Goal: Task Accomplishment & Management: Use online tool/utility

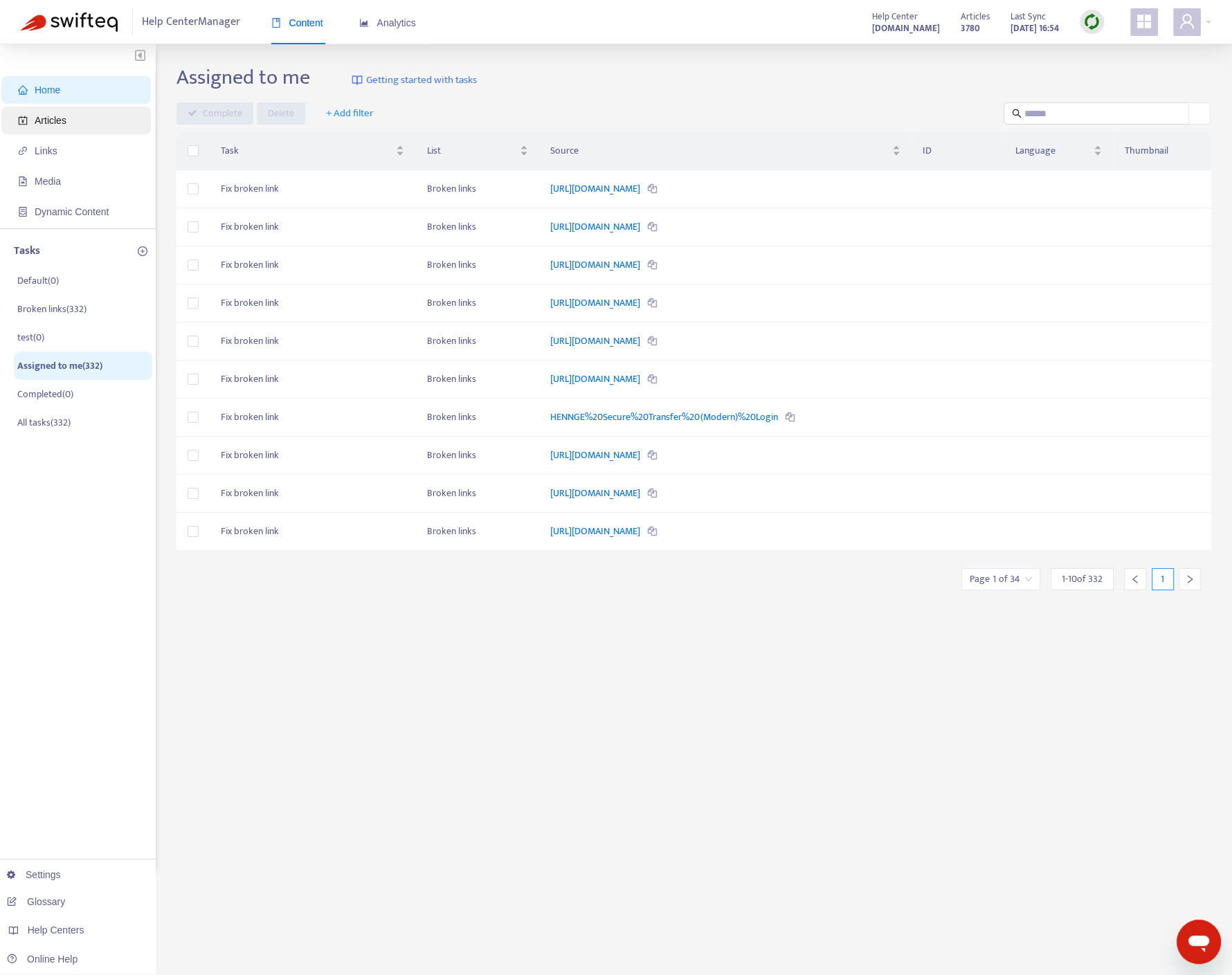
click at [81, 116] on span "Articles" at bounding box center [79, 120] width 122 height 27
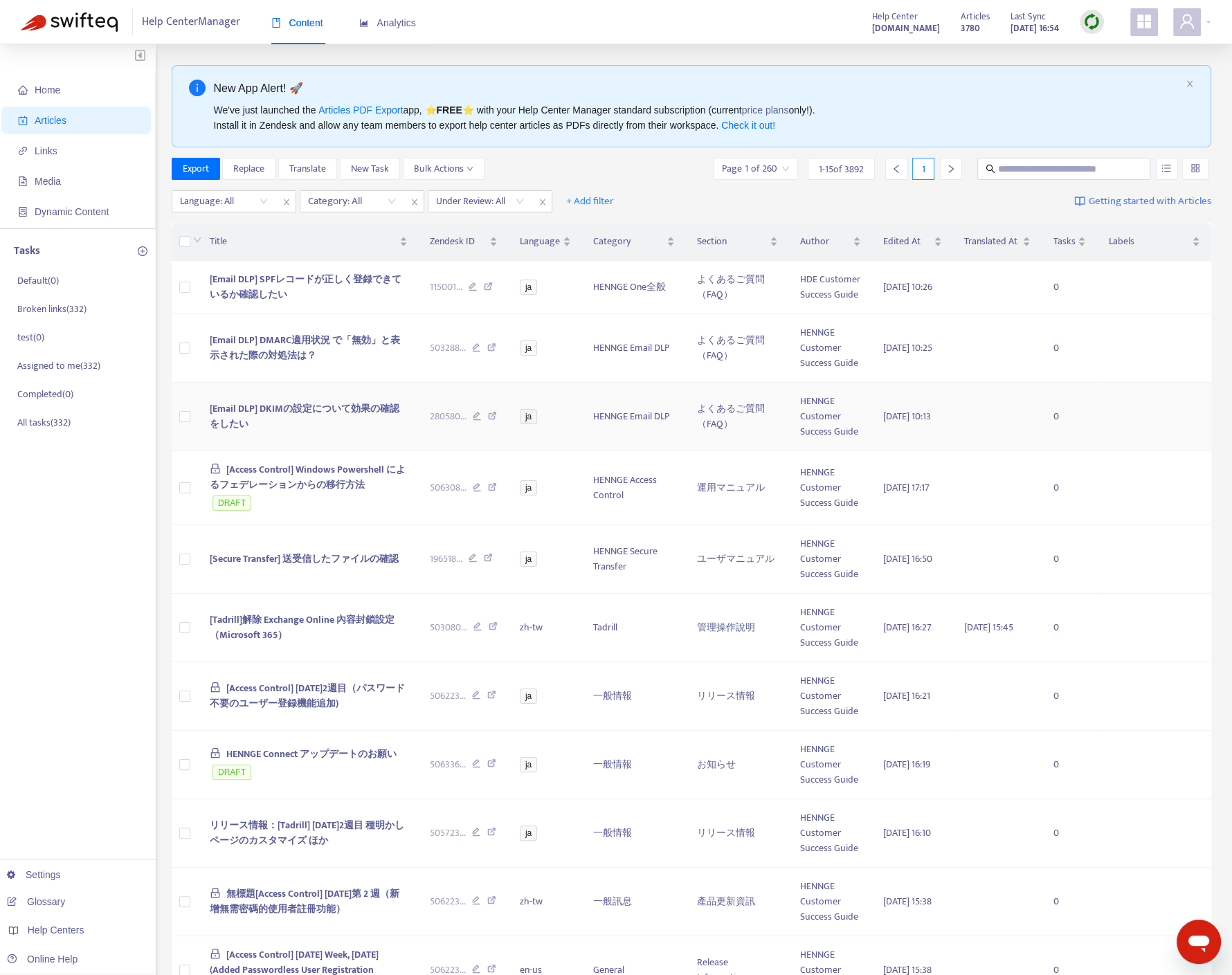
click at [191, 415] on td at bounding box center [185, 417] width 27 height 69
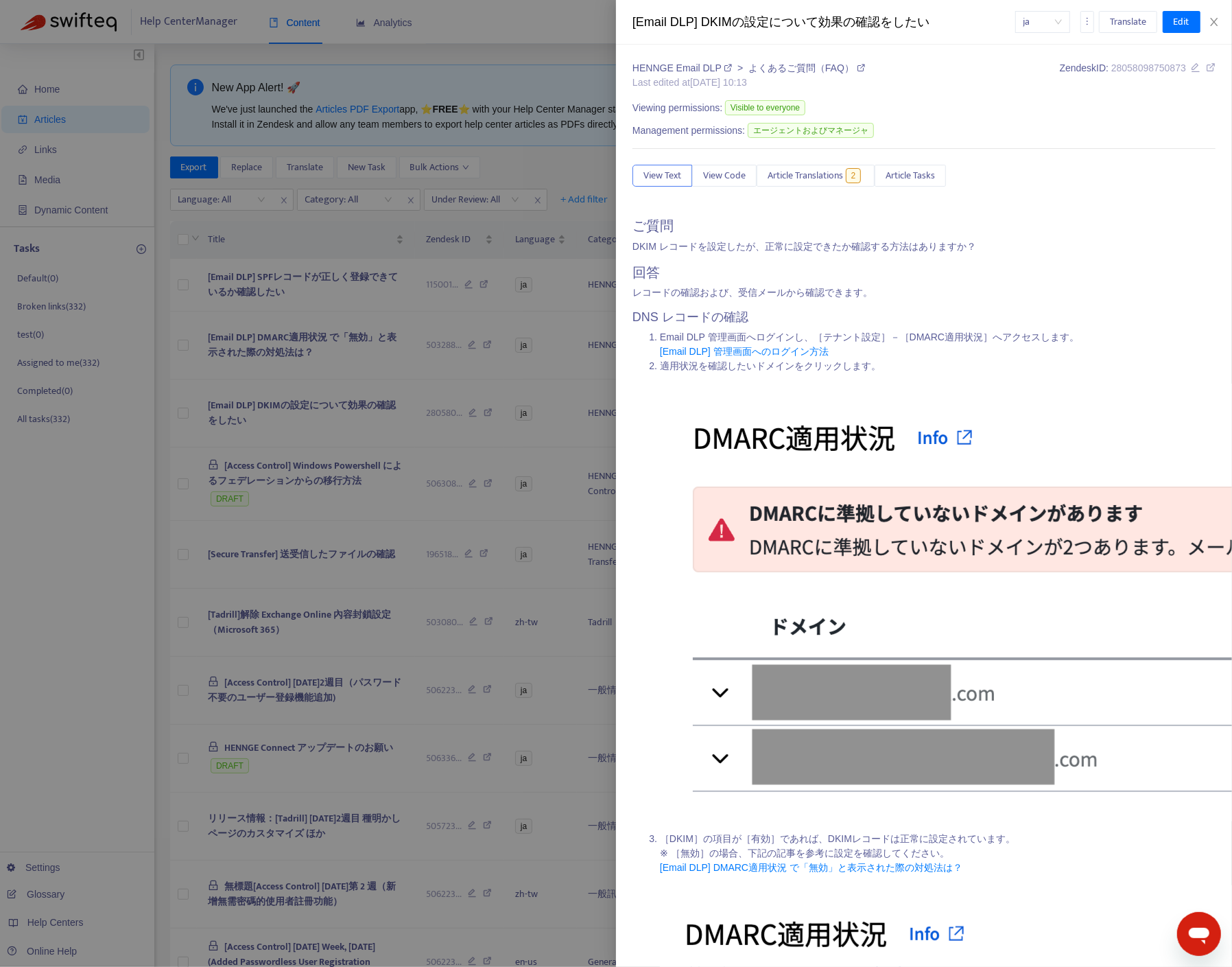
click at [258, 397] on div at bounding box center [616, 483] width 1232 height 967
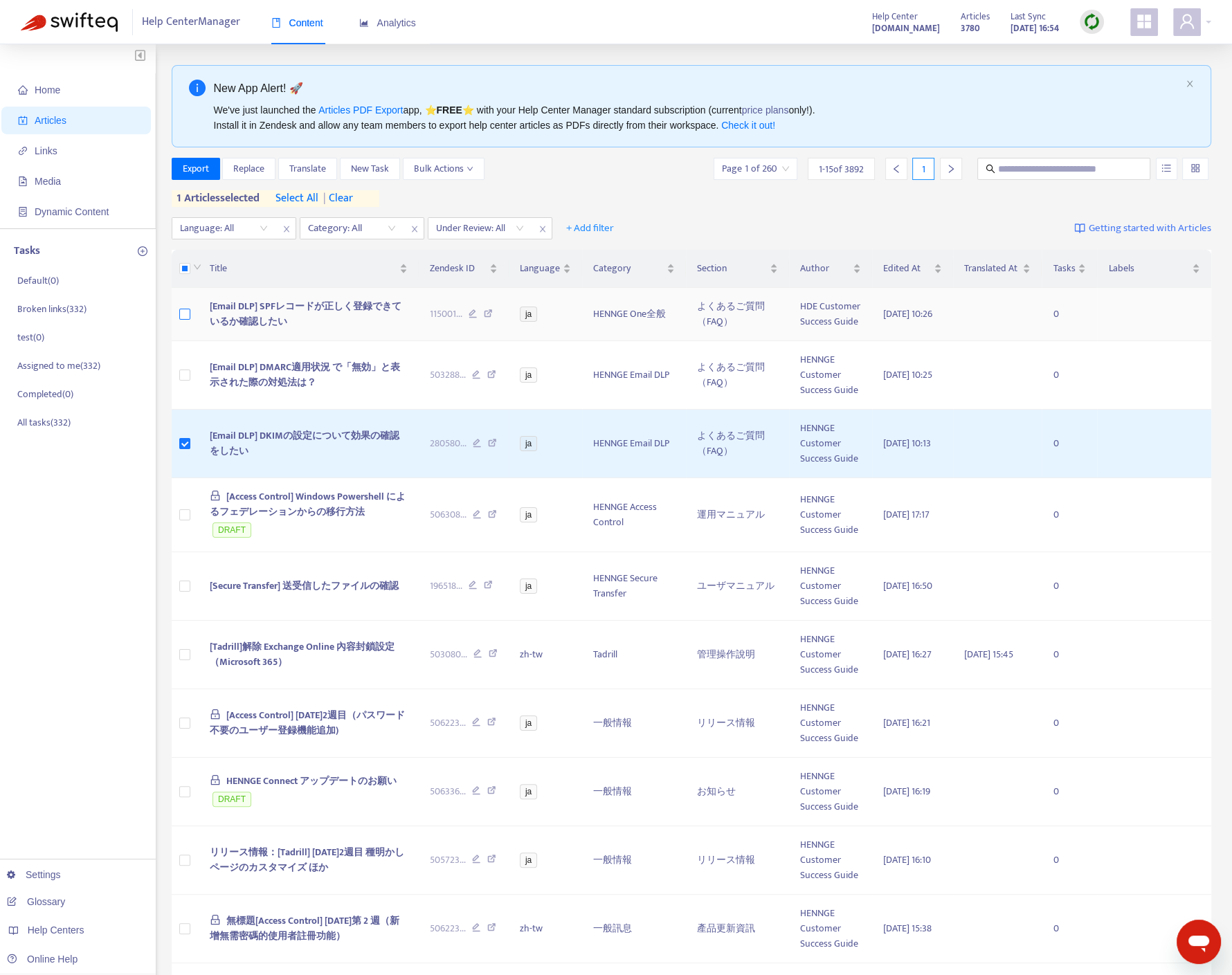
click at [188, 318] on label at bounding box center [185, 314] width 11 height 15
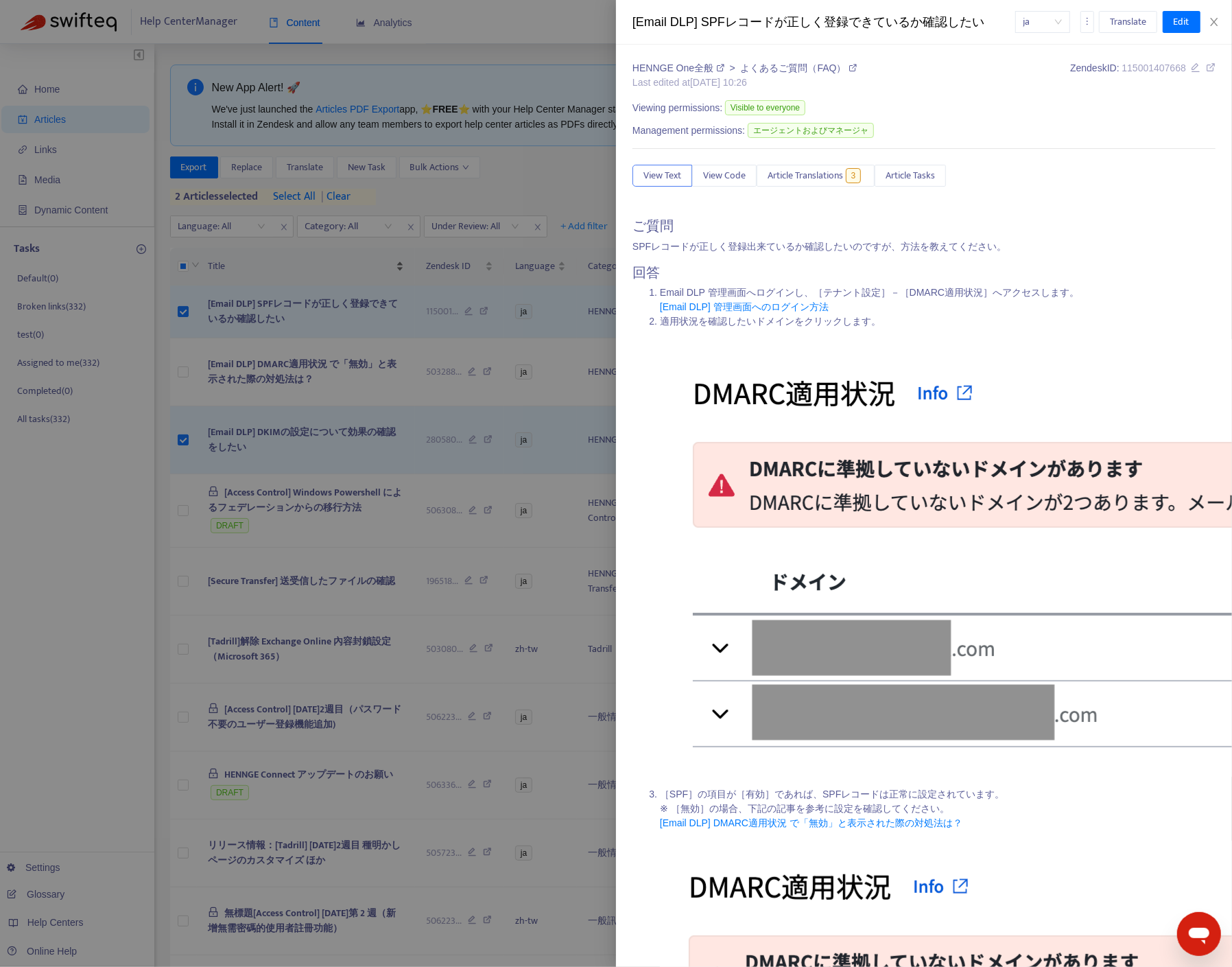
click at [329, 252] on div at bounding box center [616, 483] width 1232 height 967
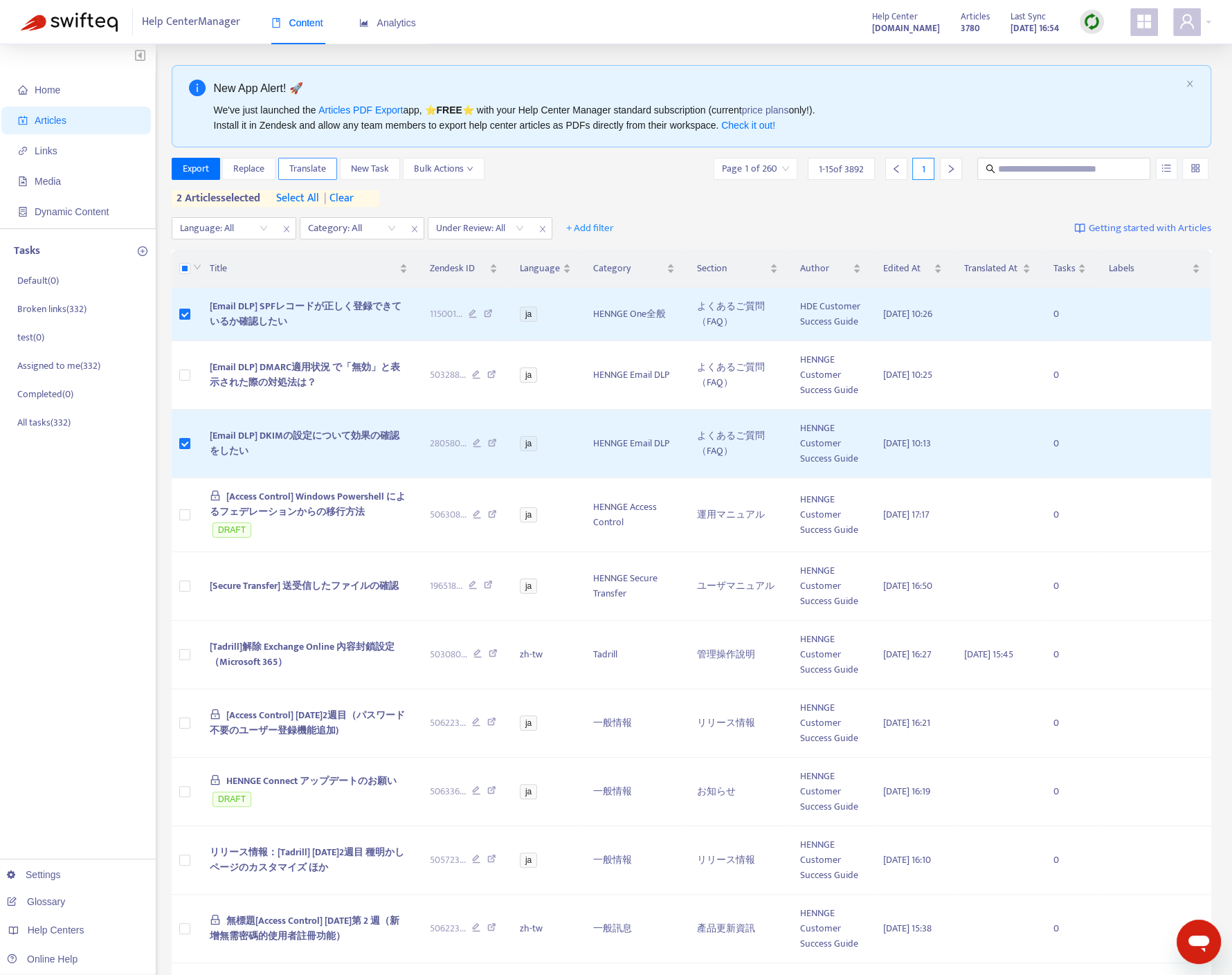
click at [305, 170] on span "Translate" at bounding box center [308, 169] width 36 height 15
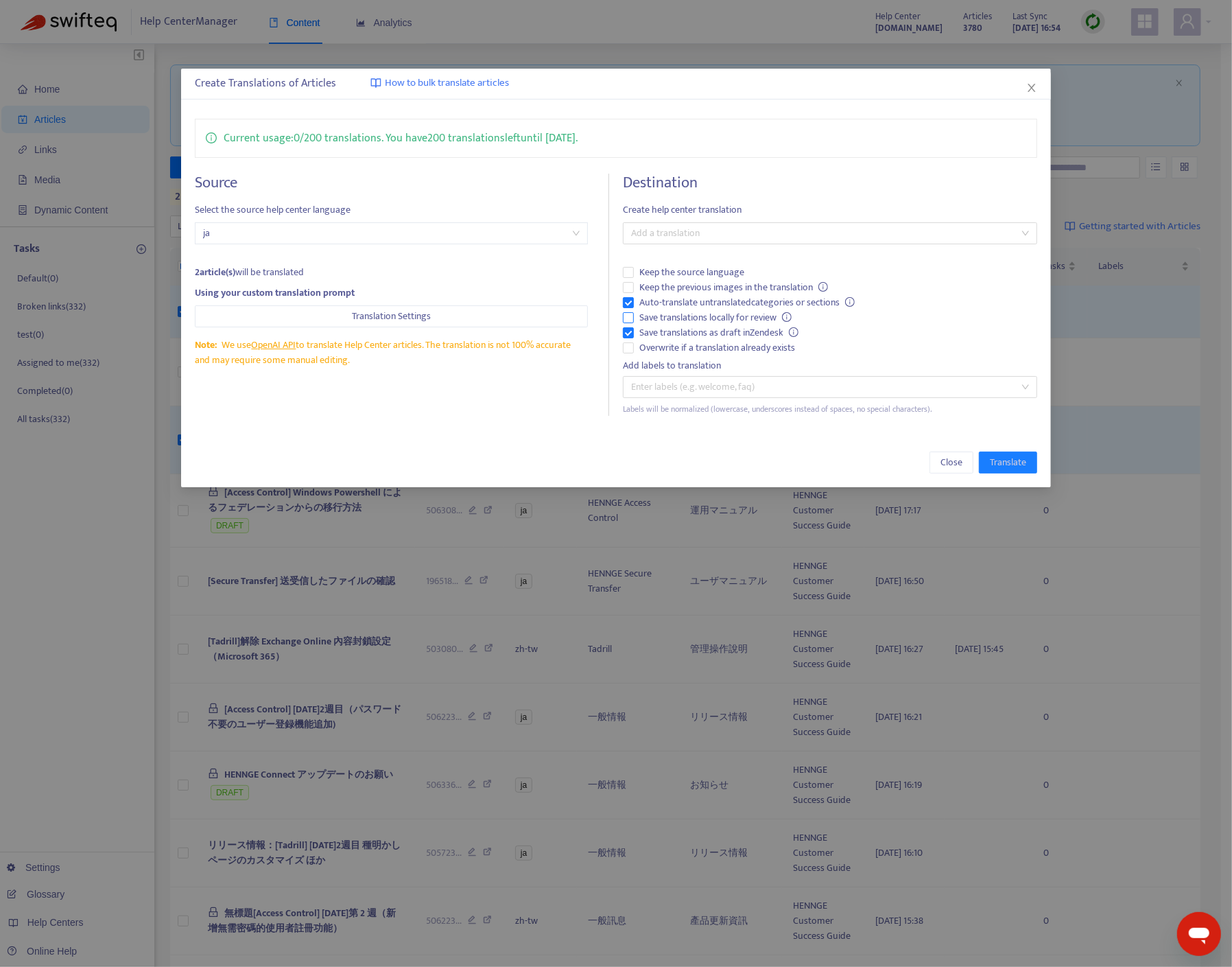
click at [664, 316] on span "Save translations locally for review" at bounding box center [715, 318] width 163 height 15
click at [717, 315] on span "Save translations locally for review" at bounding box center [715, 318] width 163 height 15
click at [752, 238] on div "Add a translation" at bounding box center [830, 234] width 414 height 22
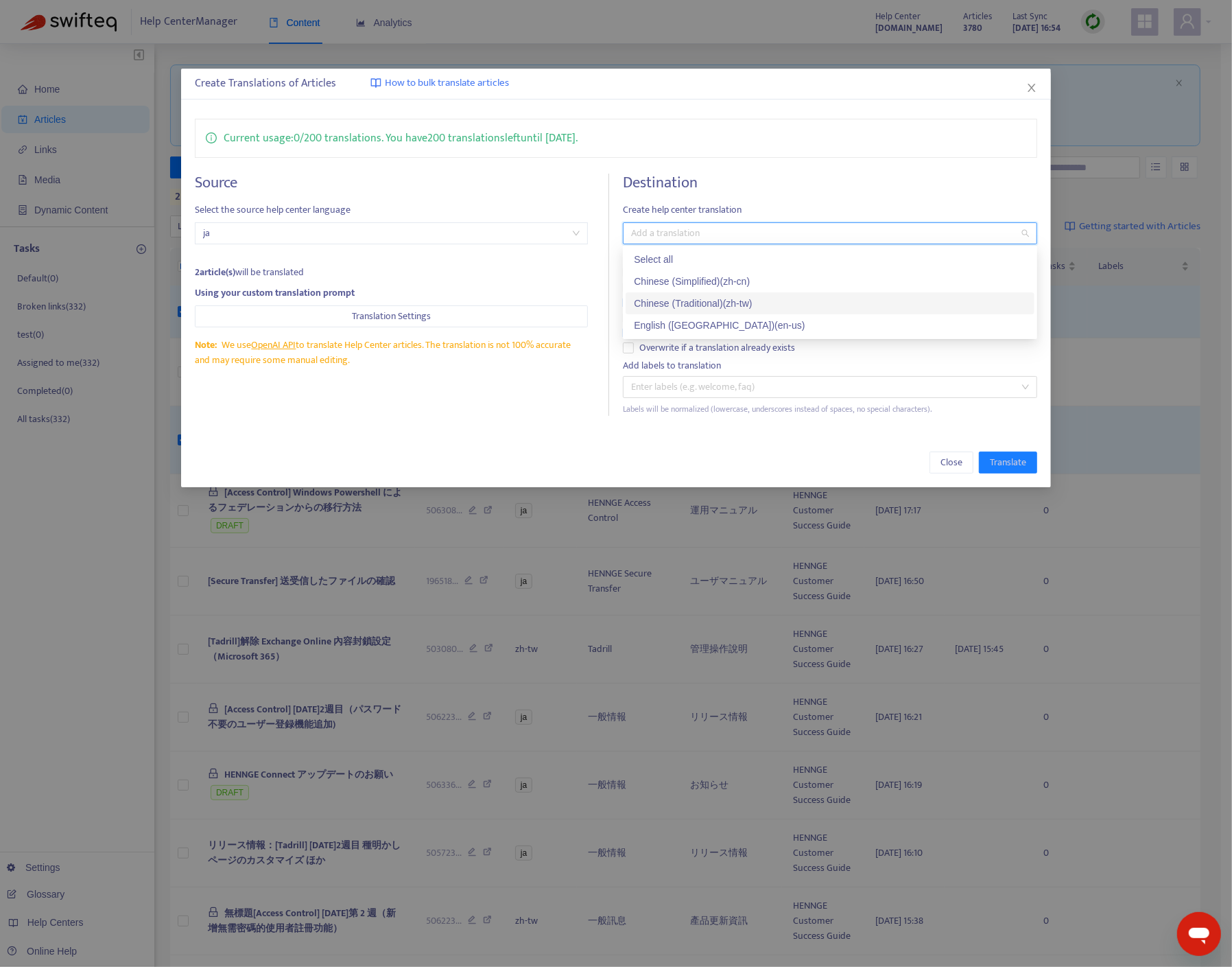
click at [710, 301] on div "Chinese (Traditional) ( zh-tw )" at bounding box center [830, 303] width 393 height 15
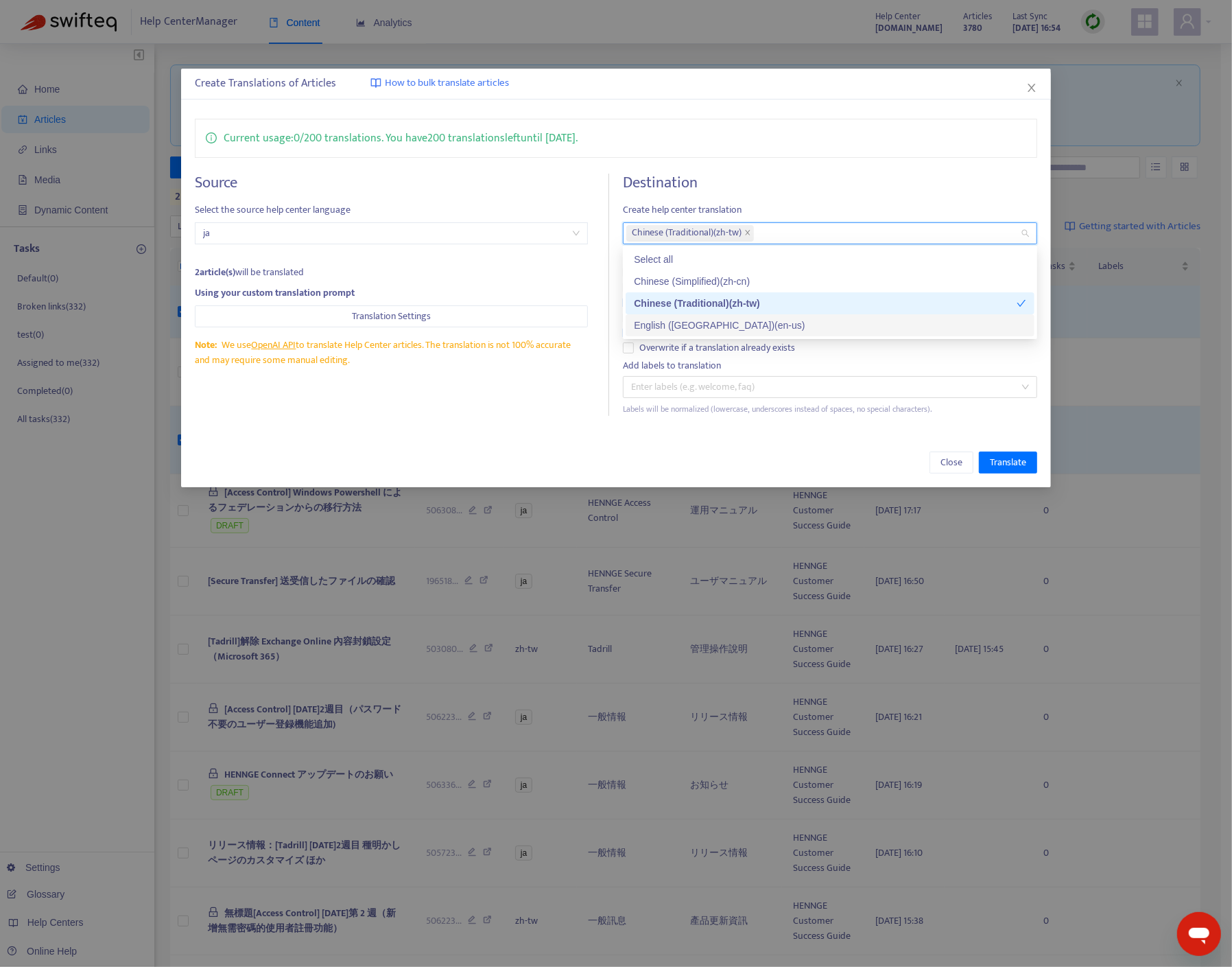
click at [698, 322] on div "English ([GEOGRAPHIC_DATA]) ( en-us )" at bounding box center [830, 325] width 393 height 15
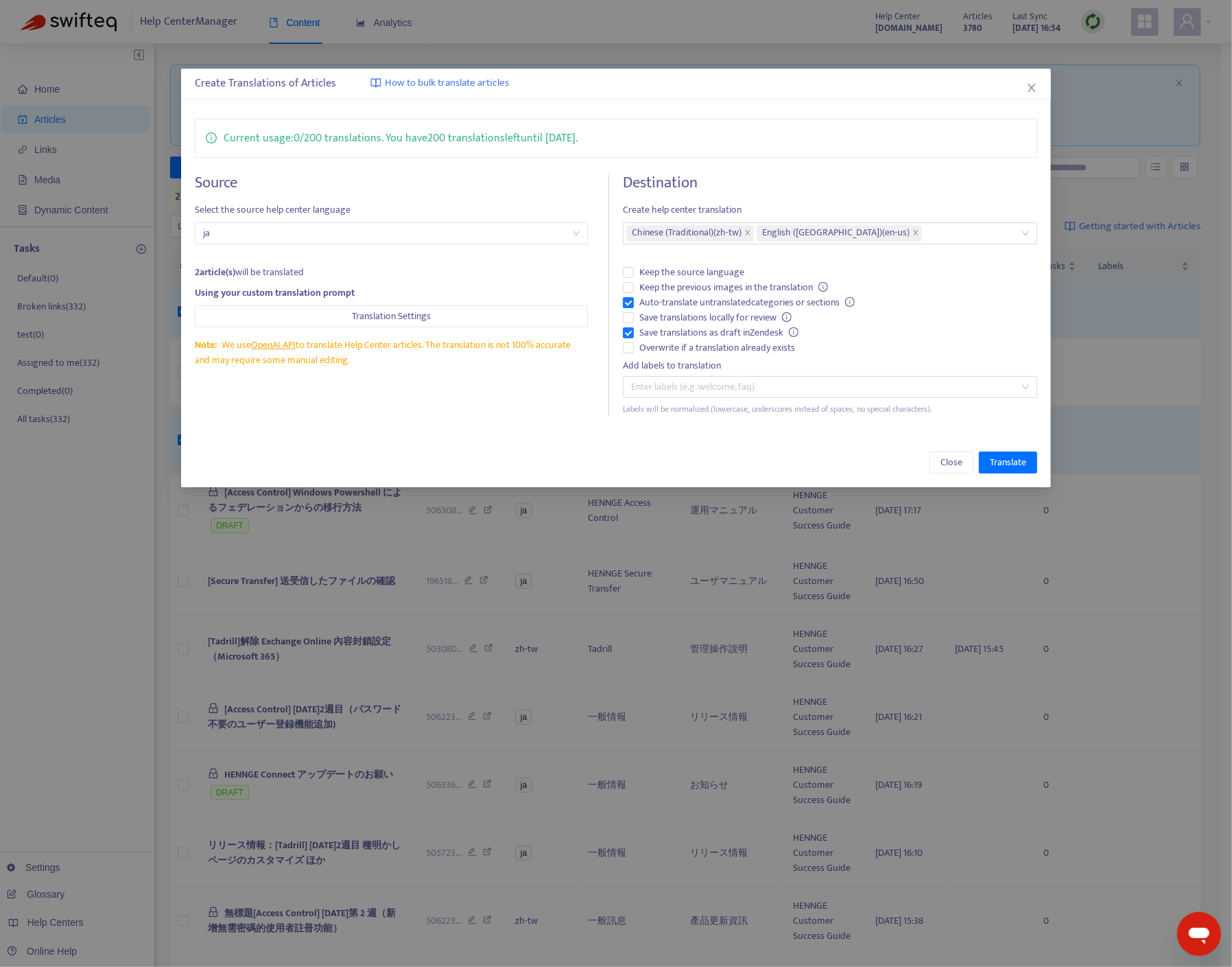
click at [923, 177] on h4 "Destination" at bounding box center [830, 183] width 414 height 19
click at [699, 314] on span "Save translations locally for review" at bounding box center [715, 318] width 163 height 15
click at [1010, 463] on span "Translate" at bounding box center [1008, 463] width 36 height 15
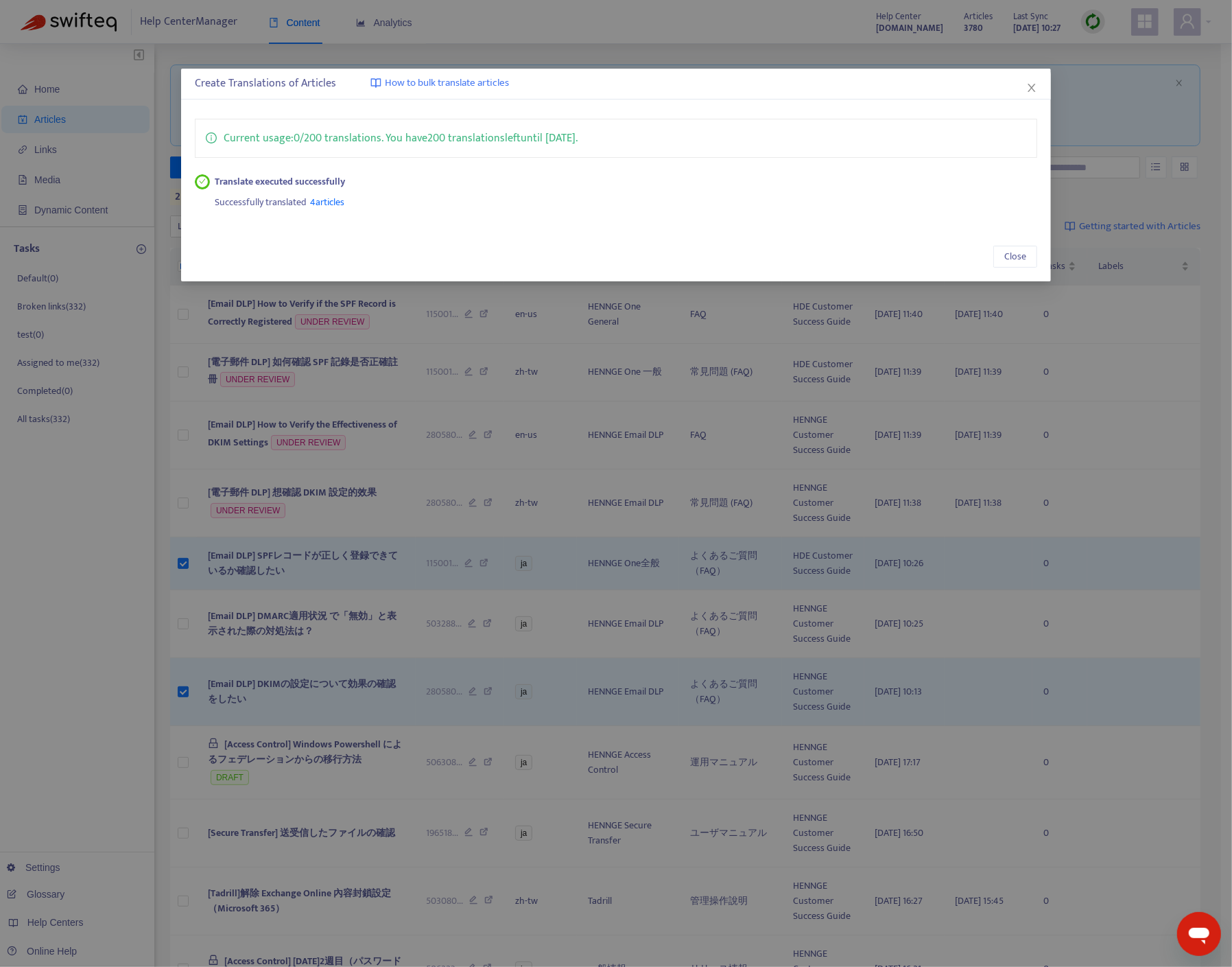
click at [491, 335] on div "Create Translations of Articles How to bulk translate articles Current usage: 0…" at bounding box center [616, 483] width 1232 height 967
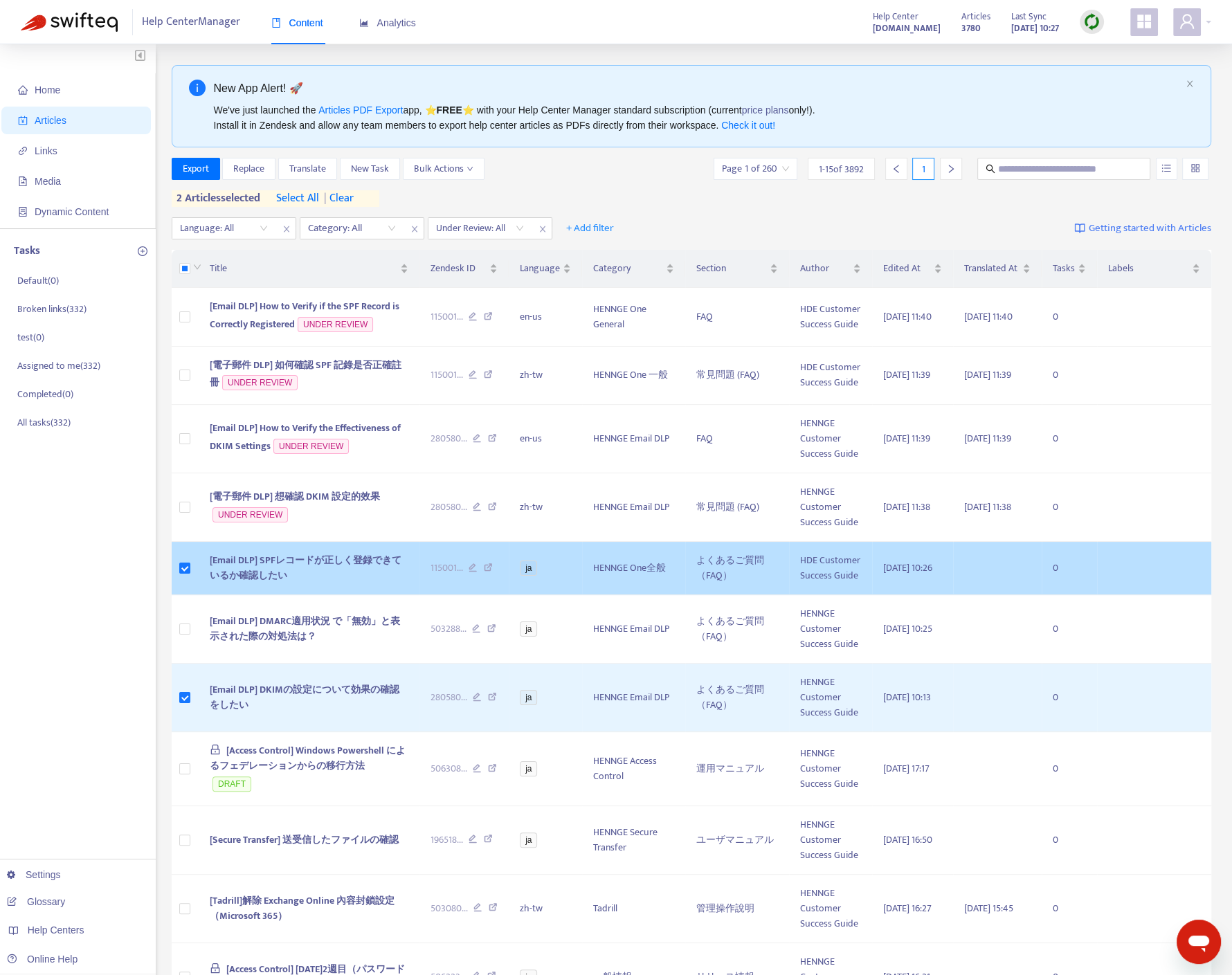
click at [191, 566] on td at bounding box center [185, 568] width 27 height 53
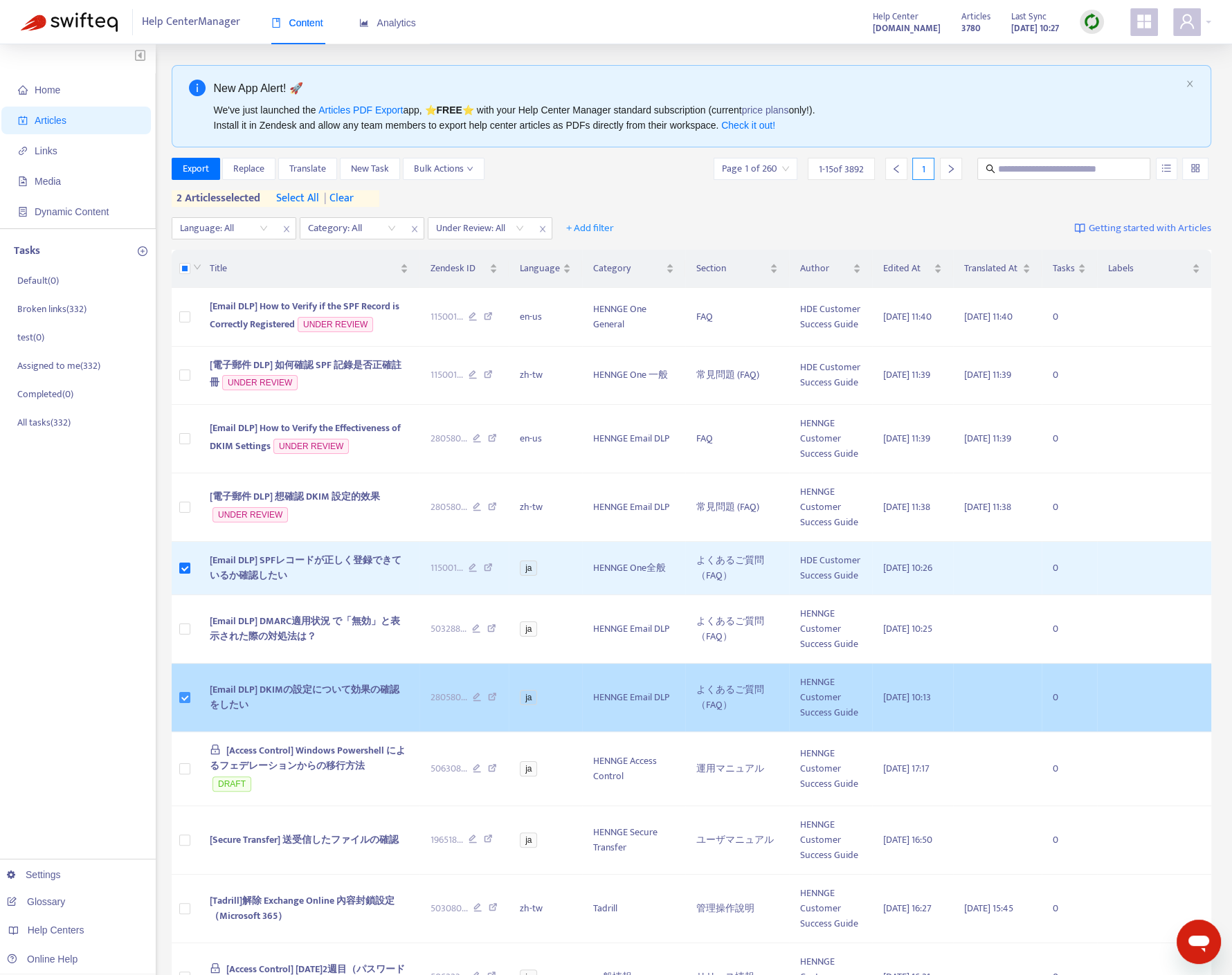
click at [181, 700] on label at bounding box center [185, 697] width 11 height 15
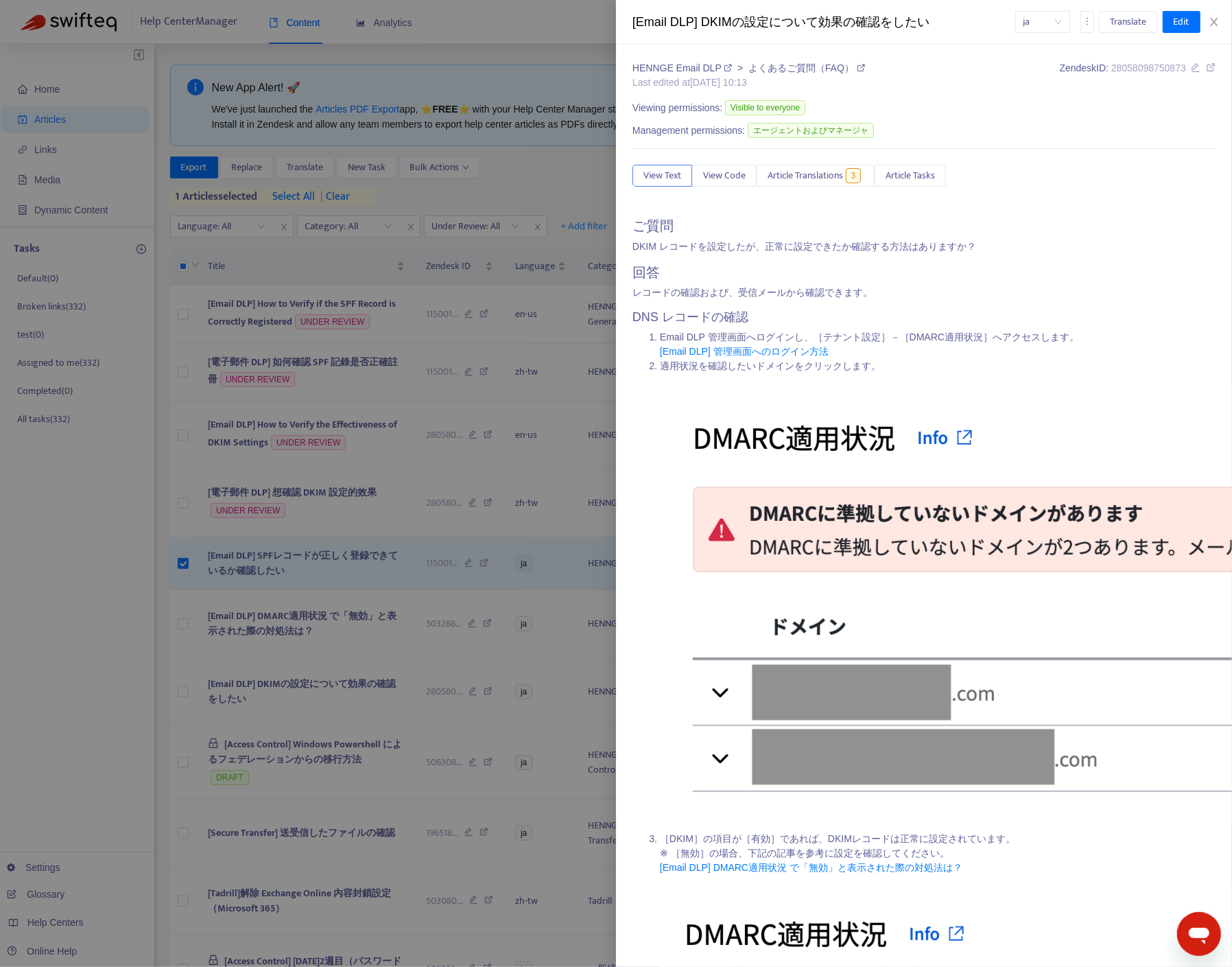
click at [182, 557] on div at bounding box center [616, 483] width 1232 height 967
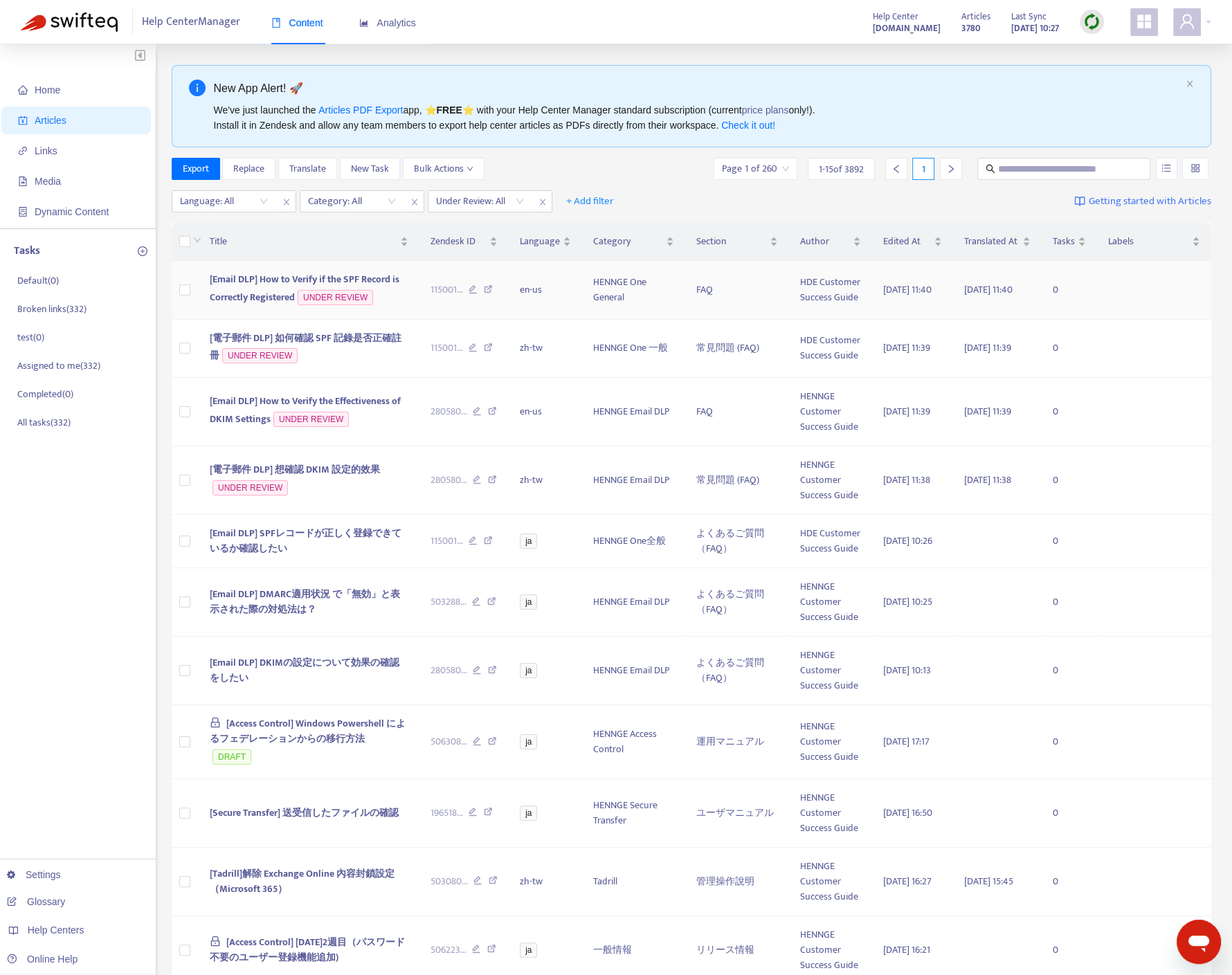
click at [371, 277] on span "[Email DLP] How to Verify if the SPF Record is Correctly Registered" at bounding box center [304, 288] width 189 height 34
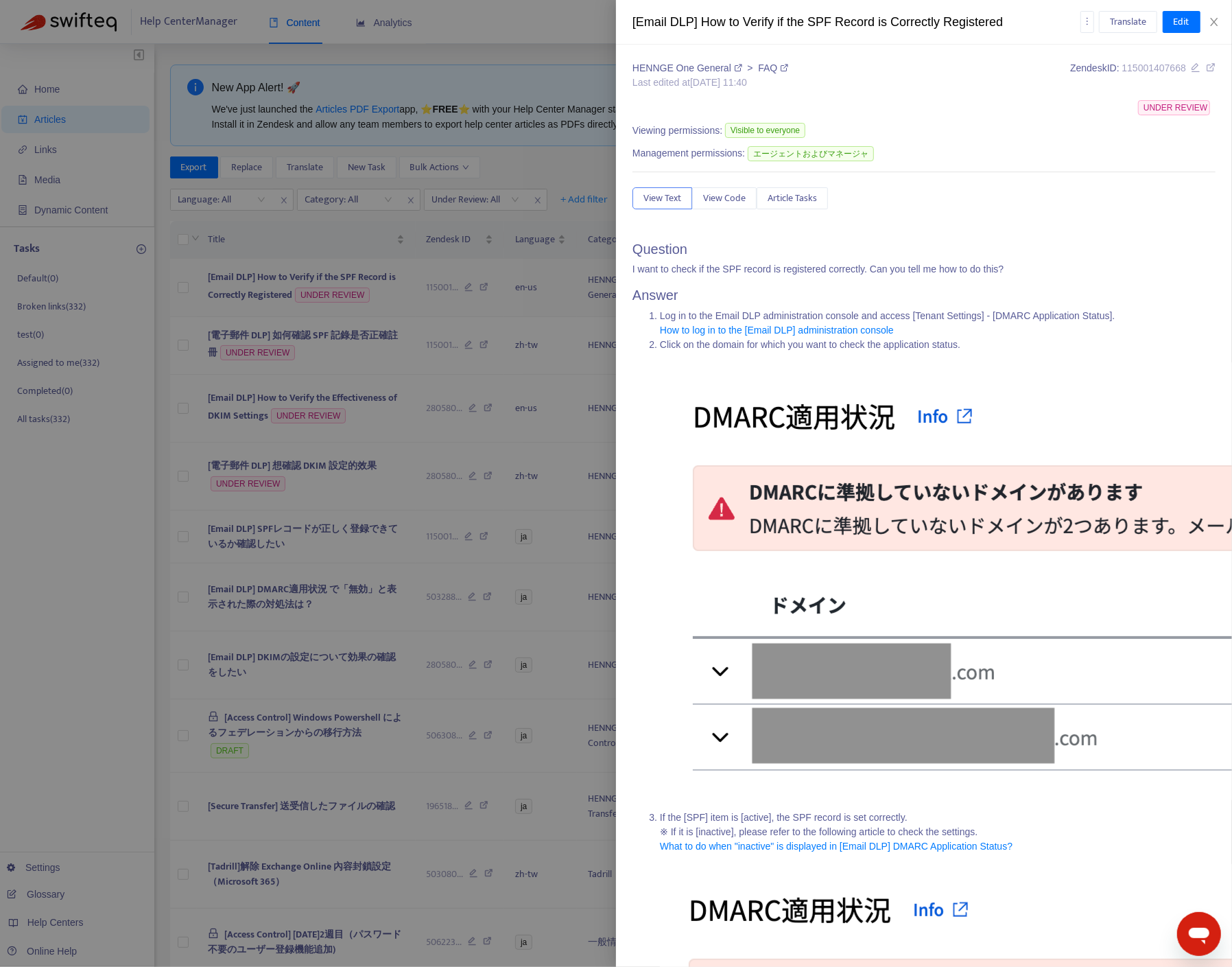
click at [368, 275] on div at bounding box center [616, 483] width 1232 height 967
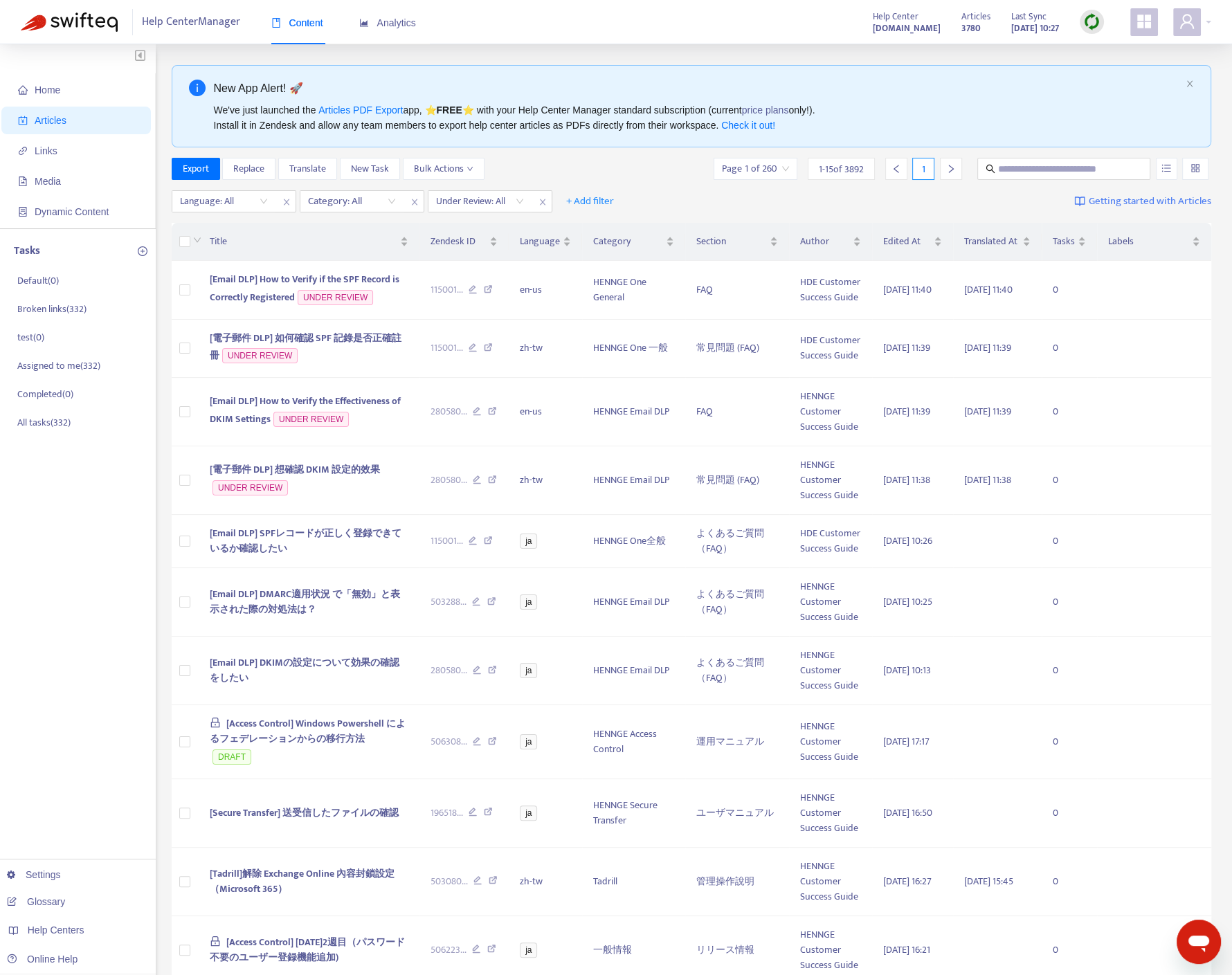
click at [1094, 25] on img at bounding box center [1092, 22] width 18 height 18
click at [1102, 53] on link "Quick Sync" at bounding box center [1121, 50] width 59 height 16
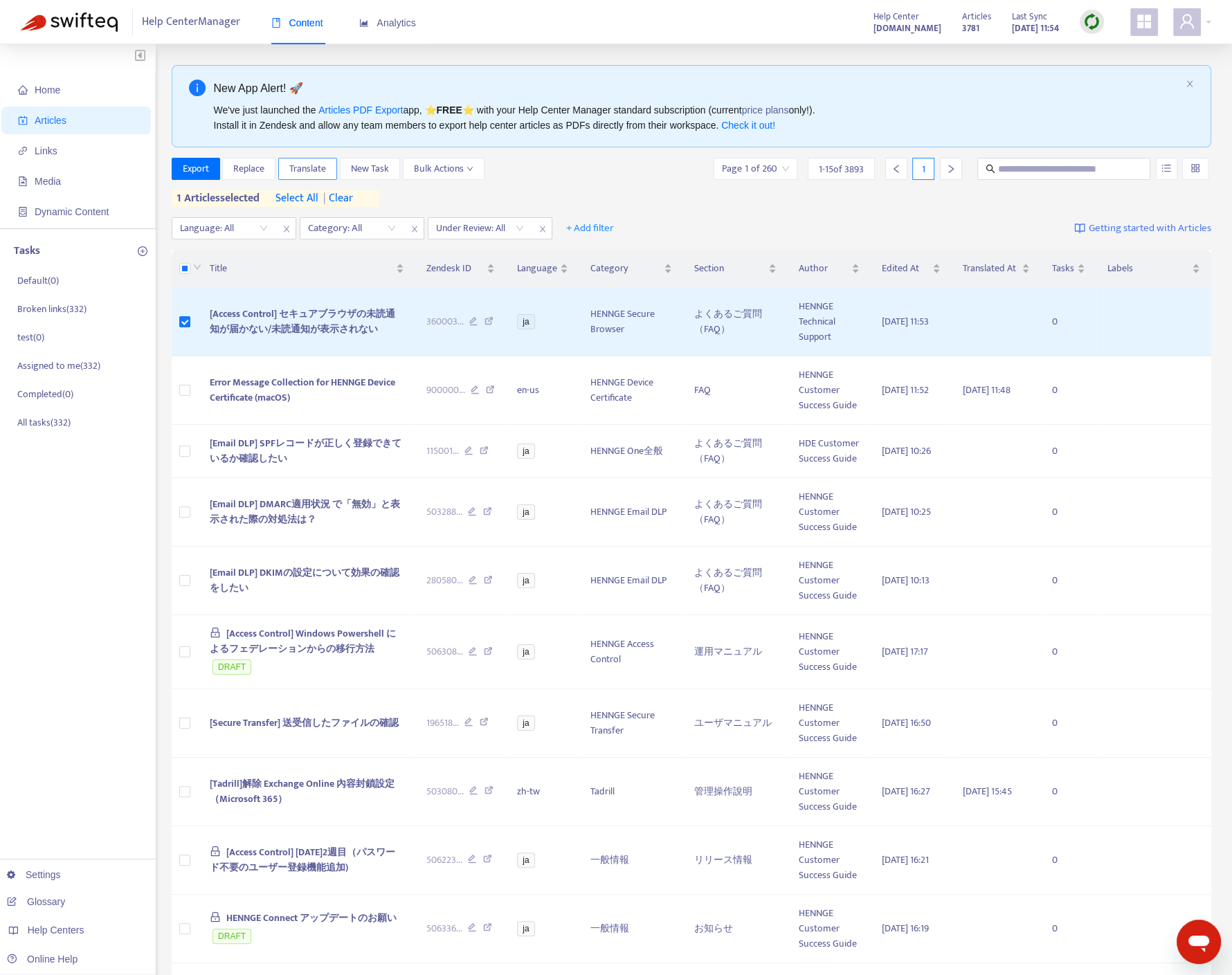
click at [316, 169] on span "Translate" at bounding box center [308, 169] width 36 height 15
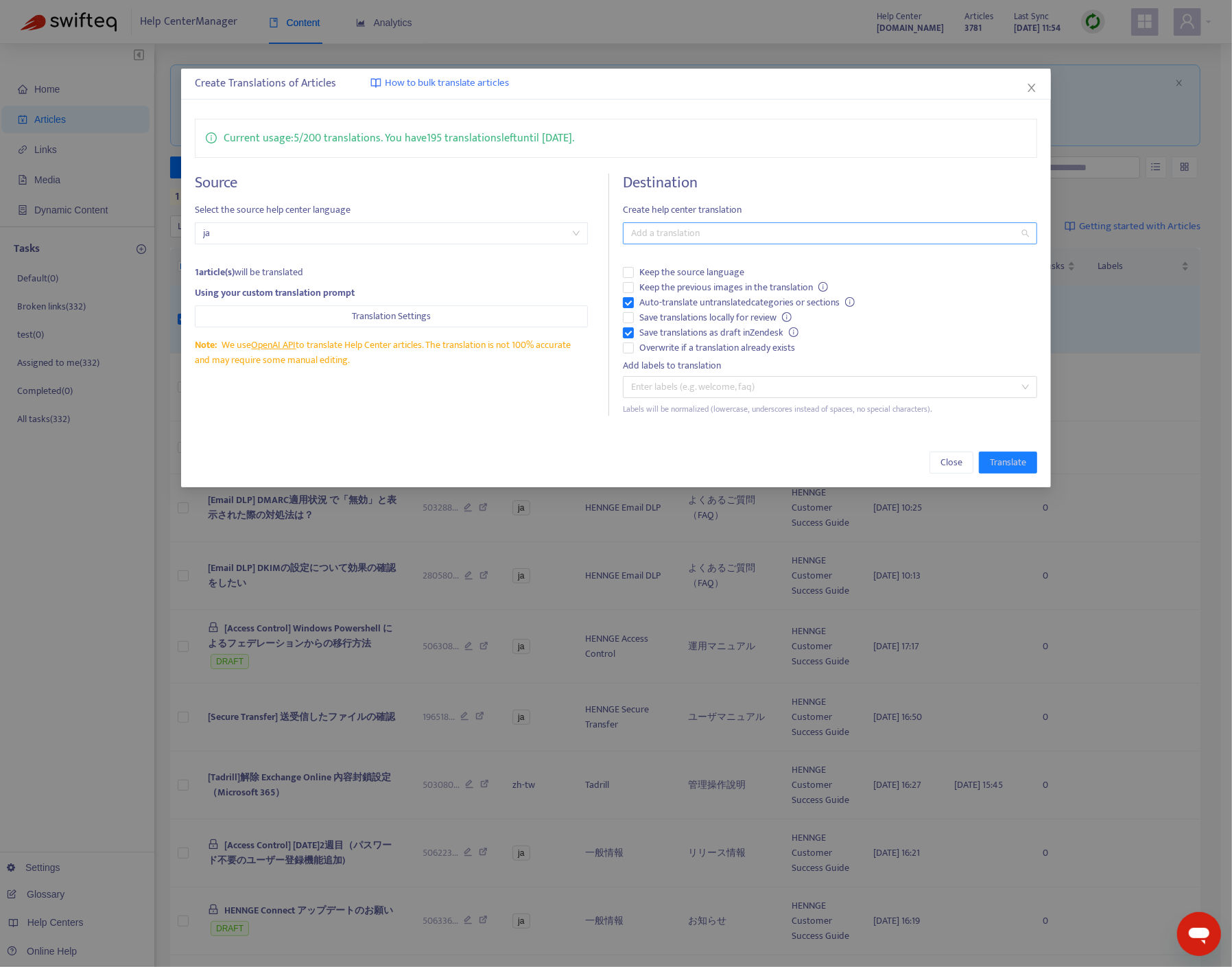
click at [798, 231] on div at bounding box center [823, 234] width 394 height 17
click at [693, 320] on div "English ([GEOGRAPHIC_DATA]) ( en-us )" at bounding box center [830, 325] width 393 height 15
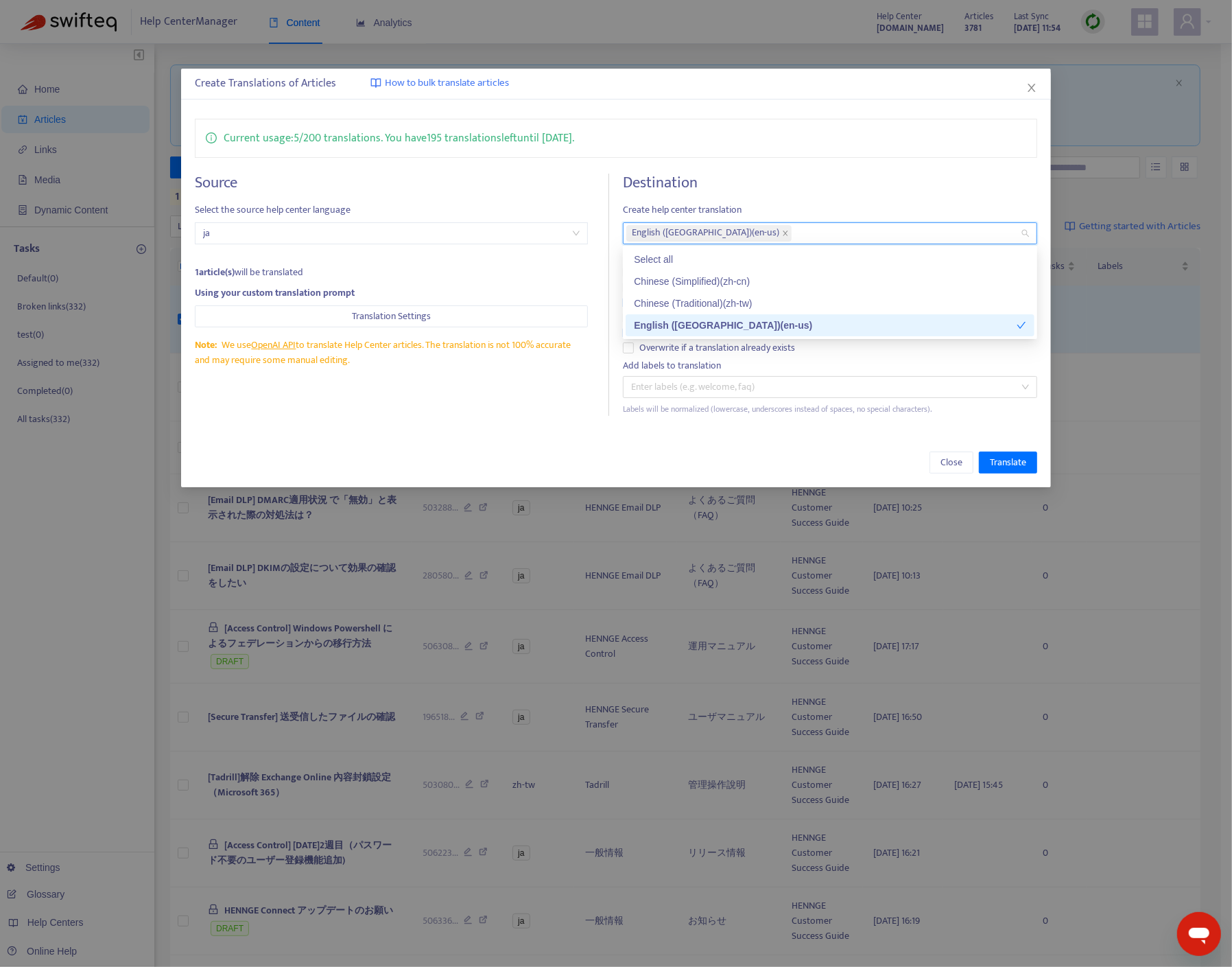
click at [693, 309] on div "Chinese (Traditional) ( zh-tw )" at bounding box center [830, 303] width 393 height 15
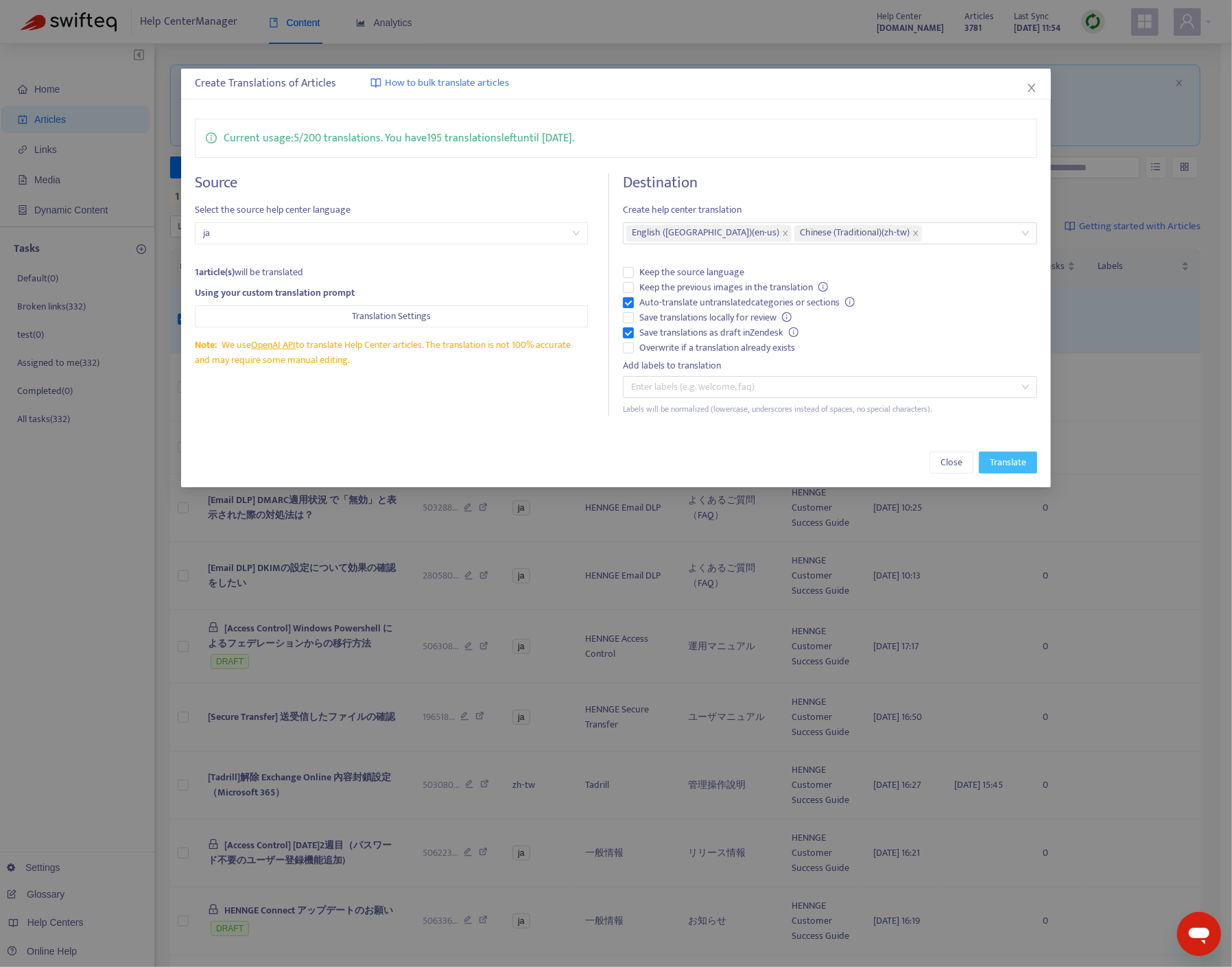
click at [997, 463] on span "Translate" at bounding box center [1008, 463] width 36 height 15
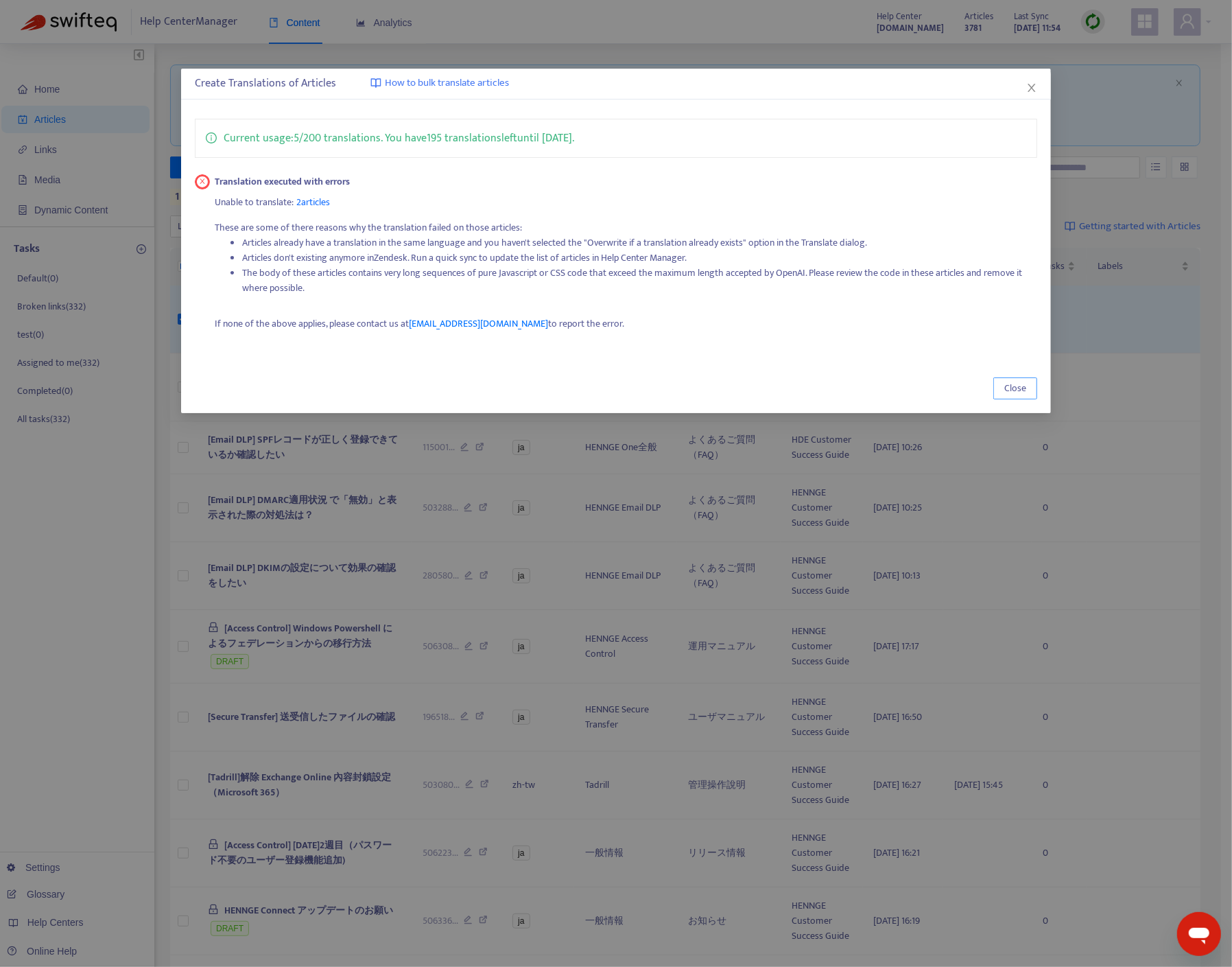
click at [1001, 391] on button "Close" at bounding box center [1015, 389] width 44 height 22
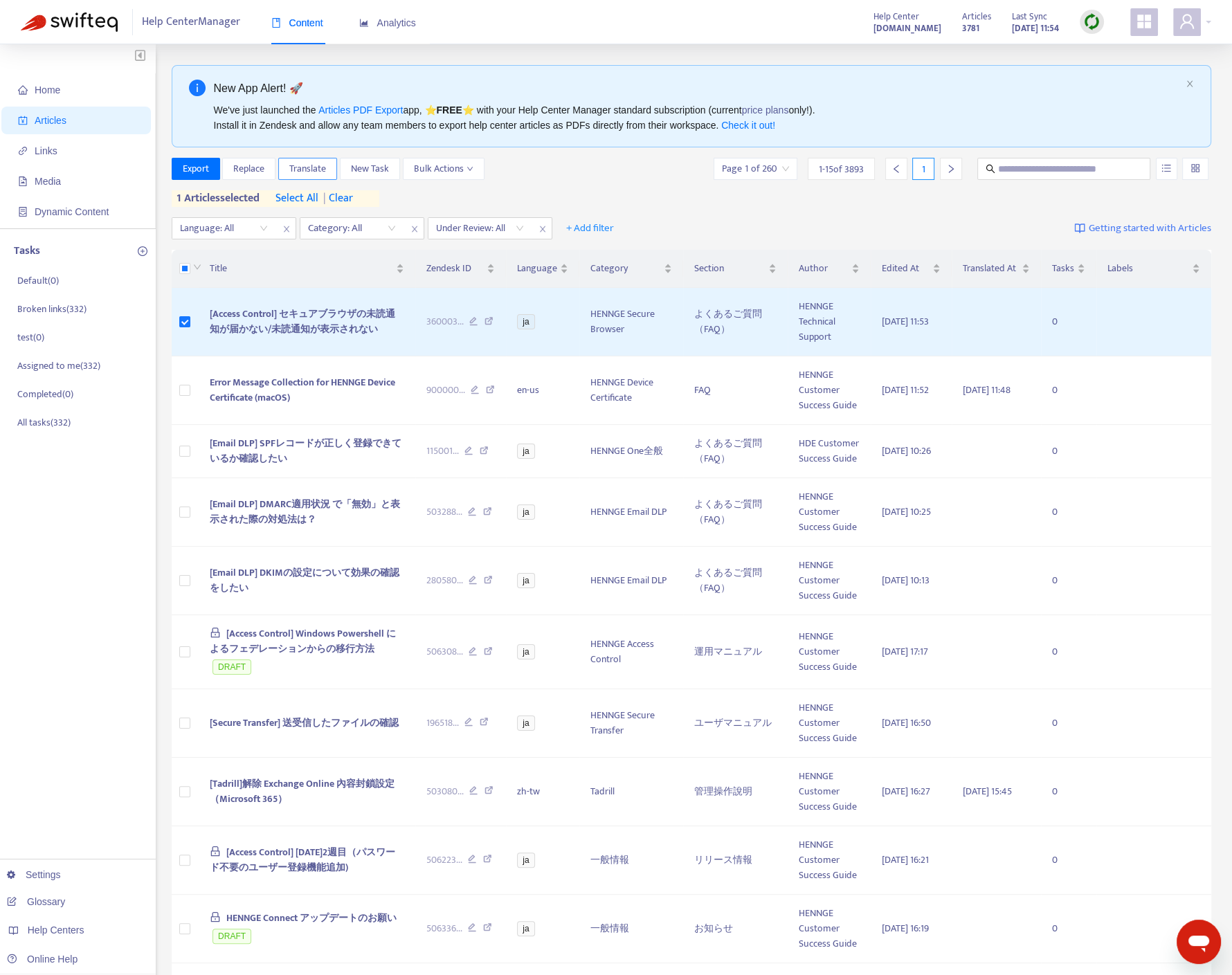
click at [295, 170] on span "Translate" at bounding box center [308, 169] width 36 height 15
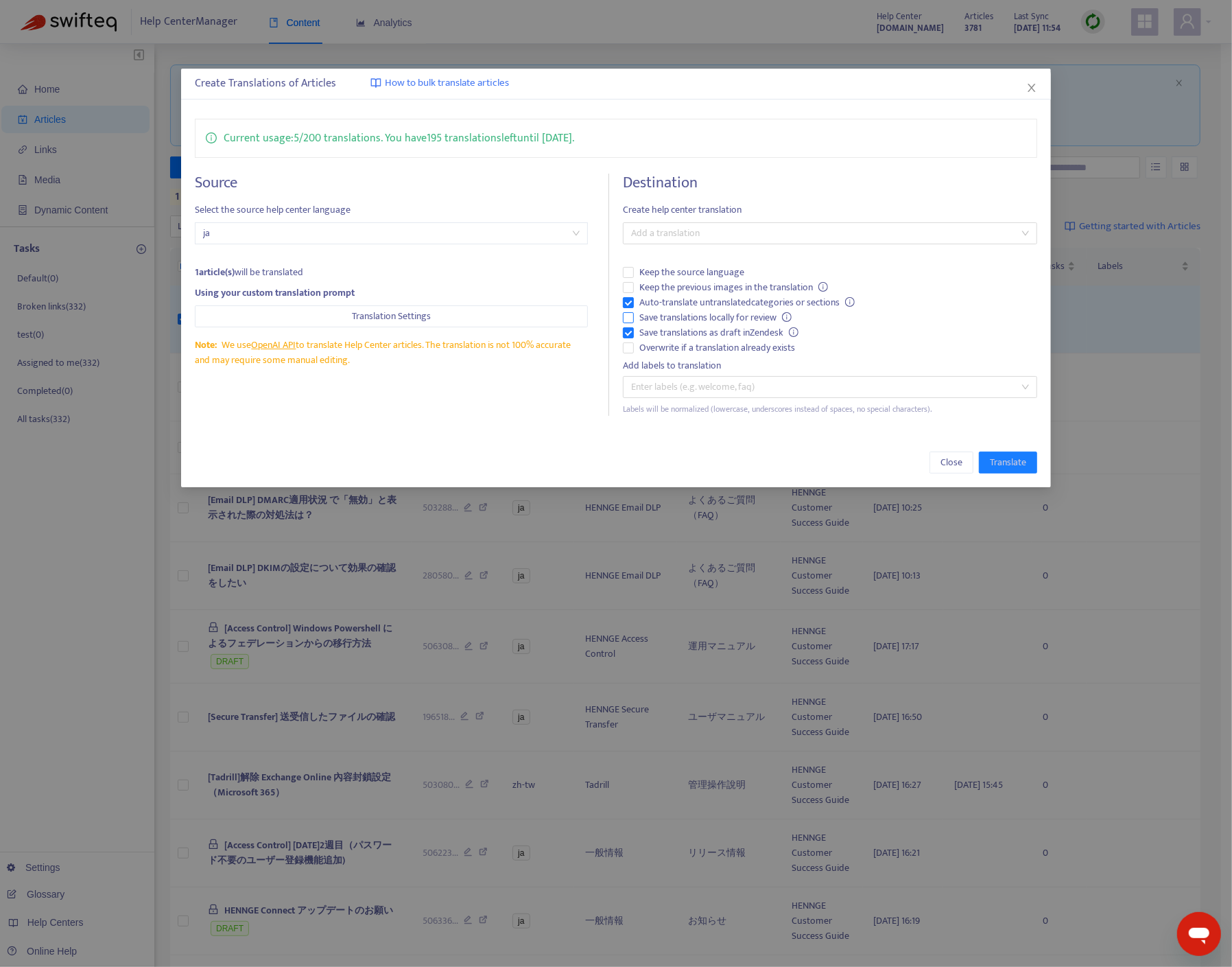
click at [675, 310] on span "Save translations locally for review" at bounding box center [715, 318] width 163 height 15
click at [808, 229] on div at bounding box center [823, 234] width 394 height 17
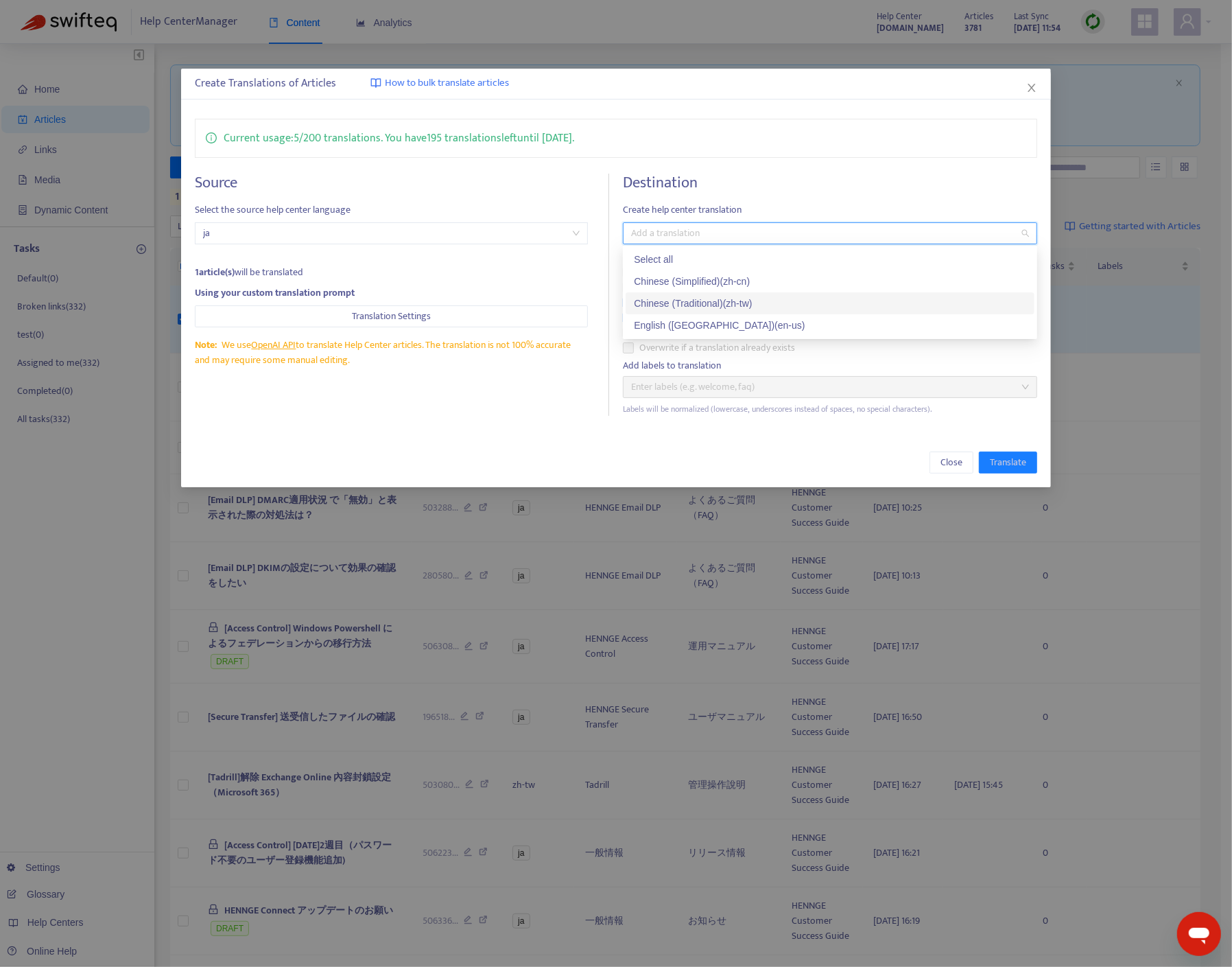
click at [715, 307] on div "Chinese (Traditional) ( zh-tw )" at bounding box center [830, 303] width 393 height 15
click at [704, 321] on div "English ([GEOGRAPHIC_DATA]) ( en-us )" at bounding box center [830, 325] width 393 height 15
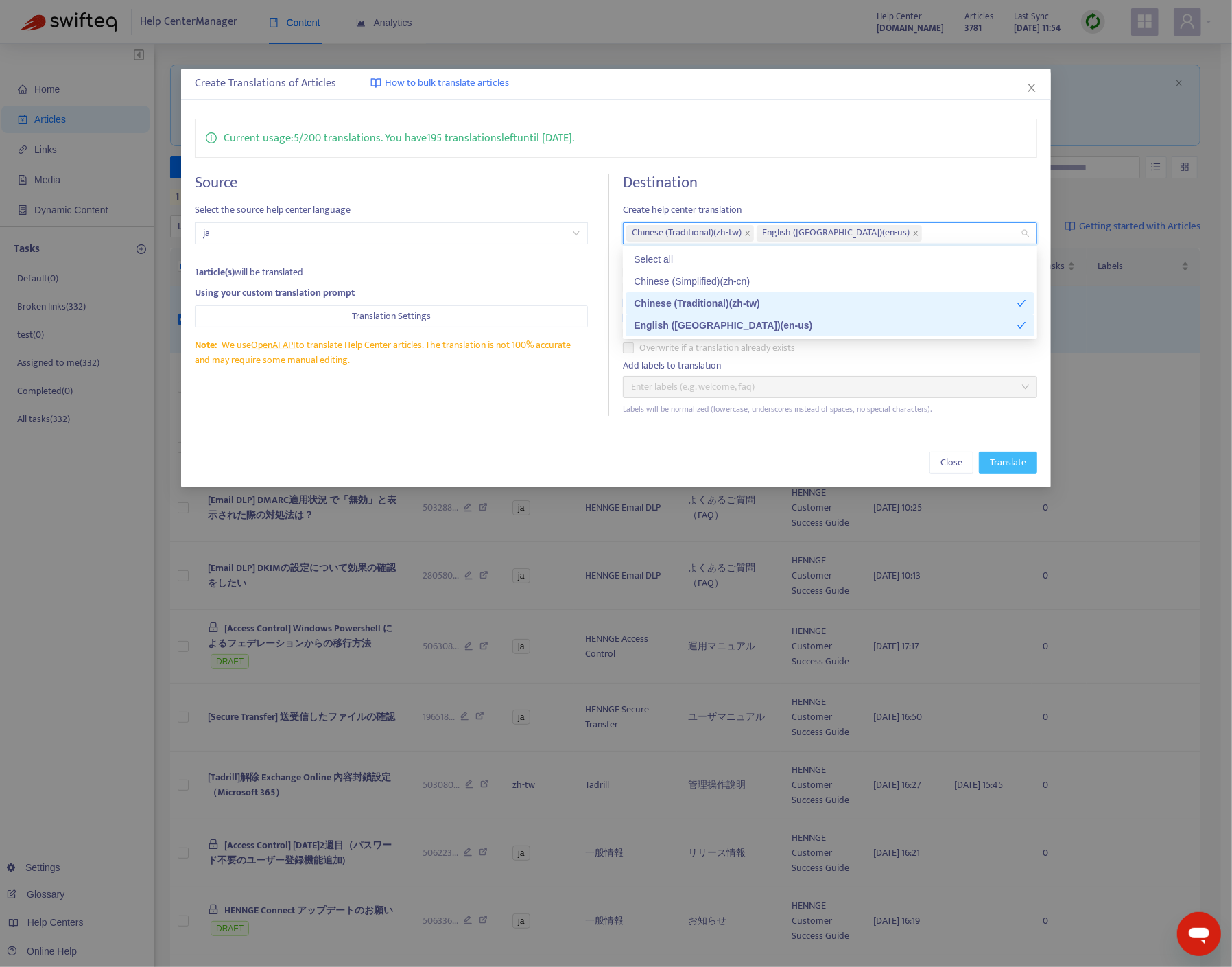
click at [1015, 467] on span "Translate" at bounding box center [1008, 463] width 36 height 15
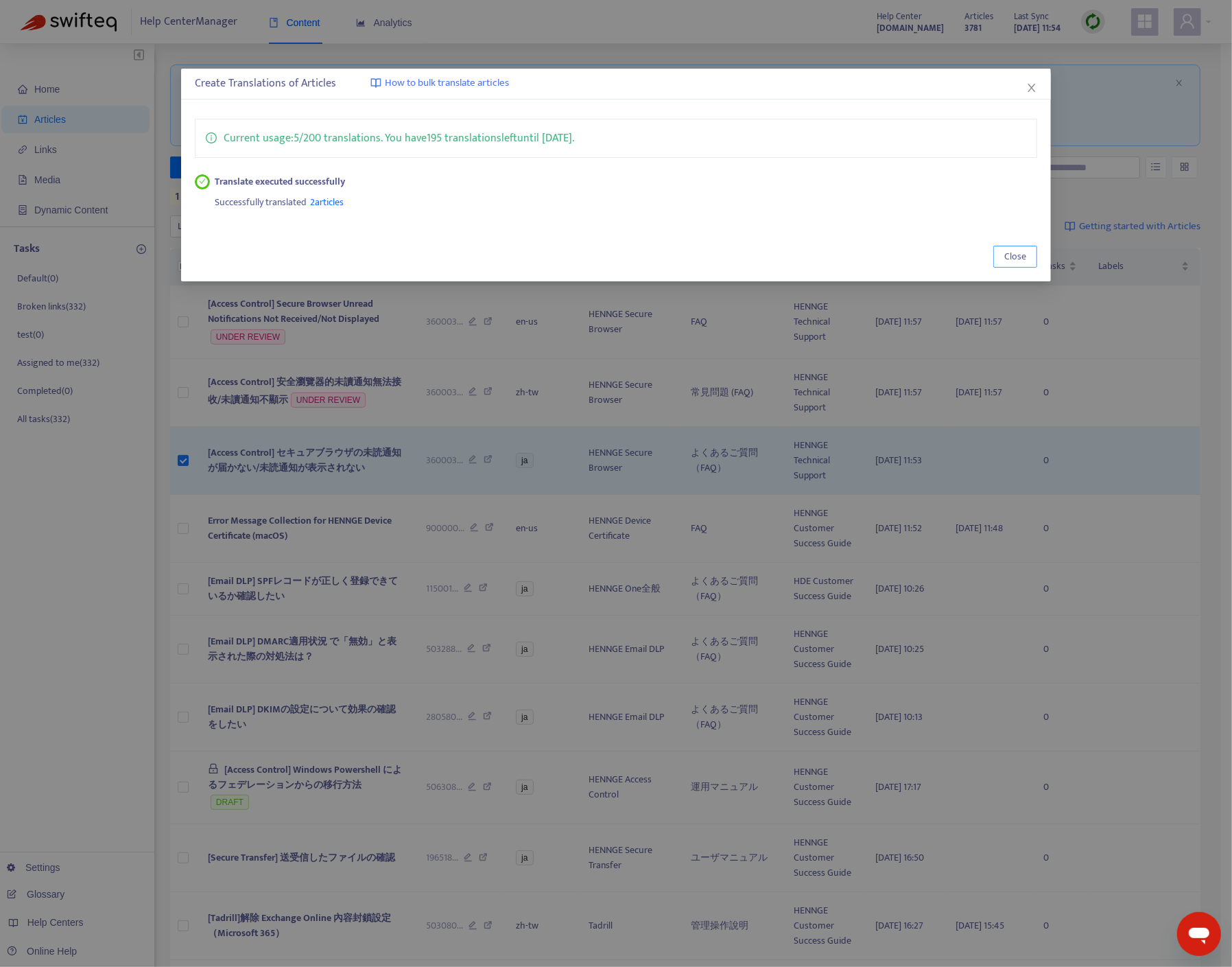
click at [1010, 266] on button "Close" at bounding box center [1015, 257] width 44 height 22
